Goal: Transaction & Acquisition: Purchase product/service

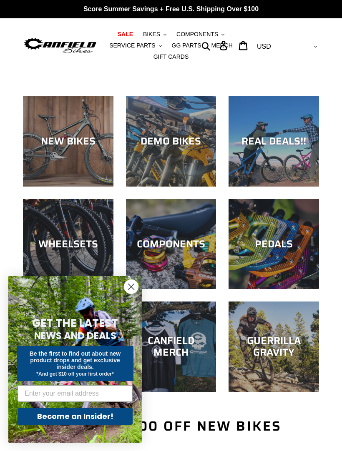
click at [128, 32] on span "SALE" at bounding box center [125, 34] width 15 height 7
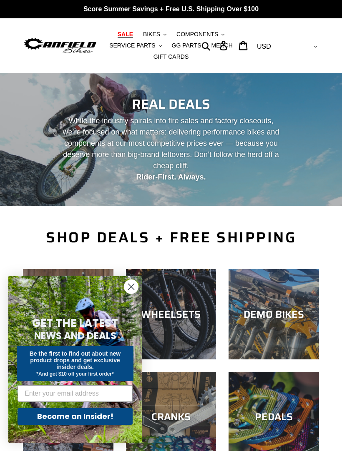
click at [135, 288] on circle "Close dialog" at bounding box center [131, 287] width 14 height 14
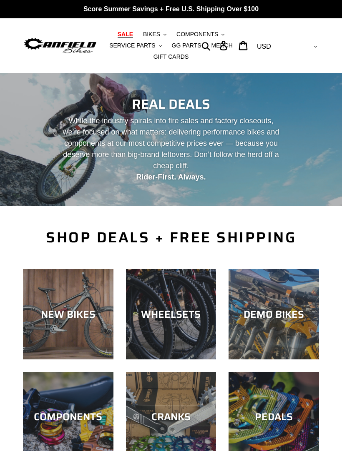
click at [58, 319] on div "NEW BIKES" at bounding box center [68, 314] width 90 height 12
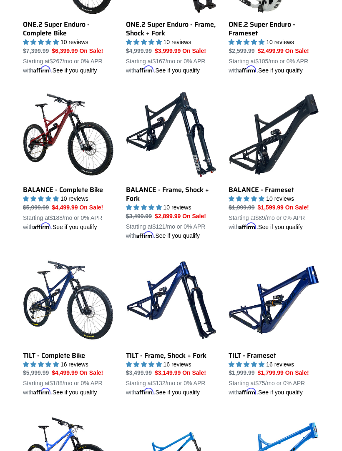
scroll to position [667, 0]
click at [207, 163] on link "BALANCE - Frame, Shock + Fork" at bounding box center [171, 165] width 90 height 151
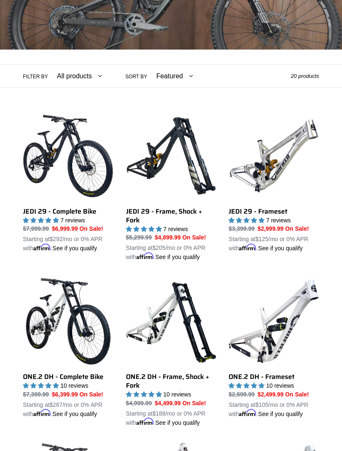
scroll to position [149, 0]
click at [275, 320] on link "ONE.2 DH - Frameset" at bounding box center [273, 347] width 90 height 142
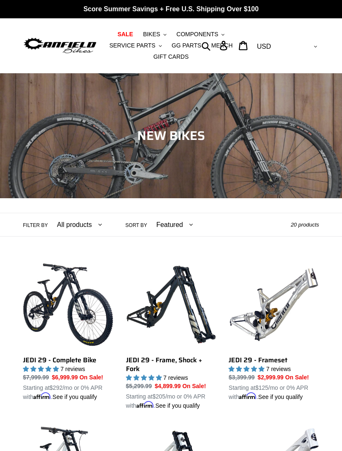
scroll to position [73, 0]
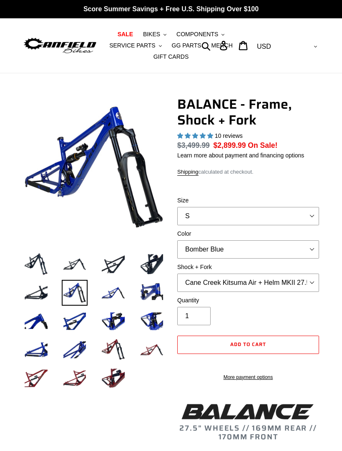
select select "highest-rating"
click at [268, 218] on select "S M L XL" at bounding box center [248, 216] width 142 height 18
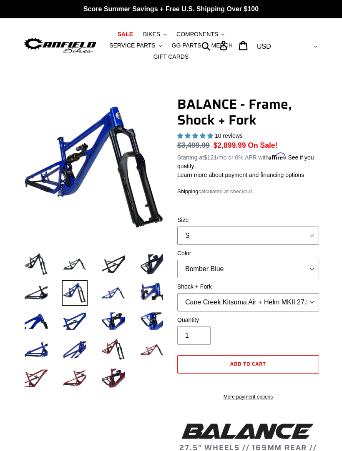
select select "L"
click at [254, 260] on select "Bomber Blue Goat's Blood Stealth Black" at bounding box center [248, 269] width 142 height 18
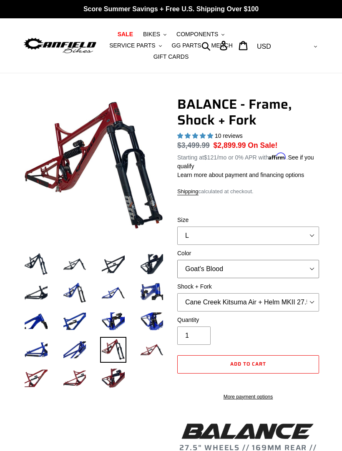
click at [253, 268] on select "Bomber Blue Goat's Blood Stealth Black" at bounding box center [248, 269] width 142 height 18
select select "Stealth Black"
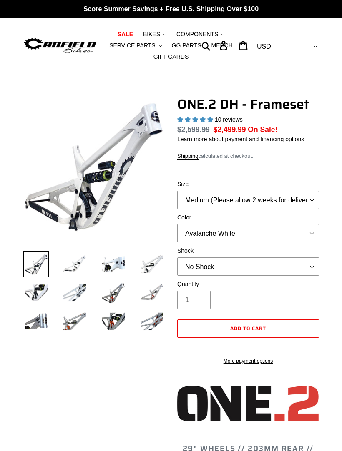
select select "highest-rating"
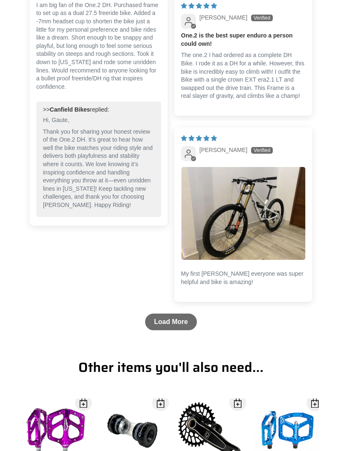
scroll to position [2628, 0]
